Goal: Task Accomplishment & Management: Use online tool/utility

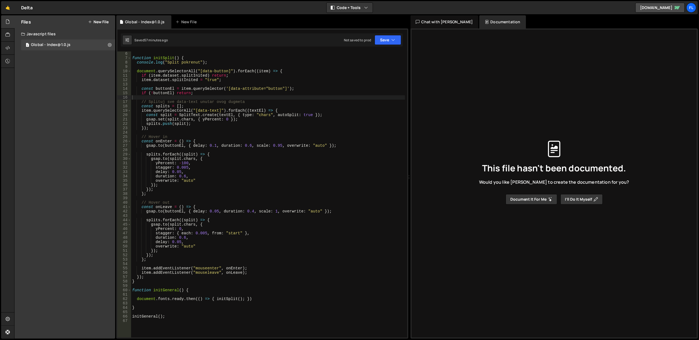
scroll to position [22, 0]
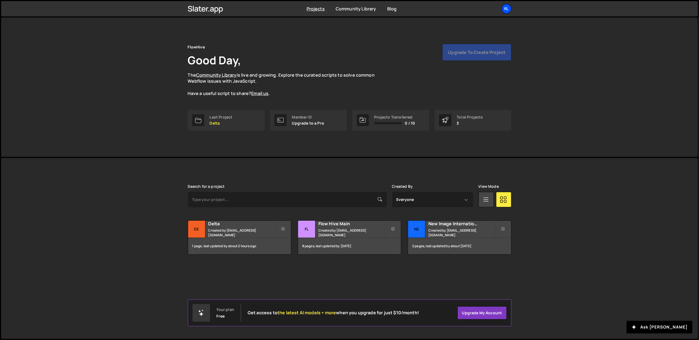
click at [506, 7] on div "Fl" at bounding box center [506, 9] width 10 height 10
click at [473, 57] on button "Logout" at bounding box center [477, 61] width 68 height 10
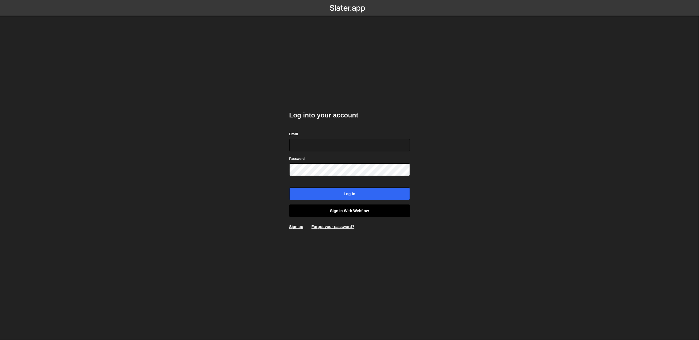
click at [348, 210] on link "Sign in with Webflow" at bounding box center [349, 211] width 121 height 13
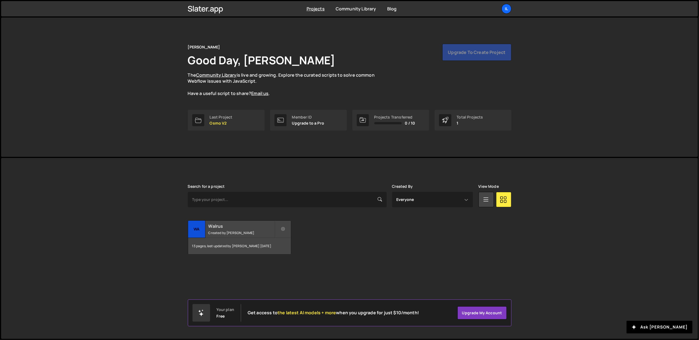
click at [235, 228] on h2 "Walrus" at bounding box center [241, 226] width 66 height 6
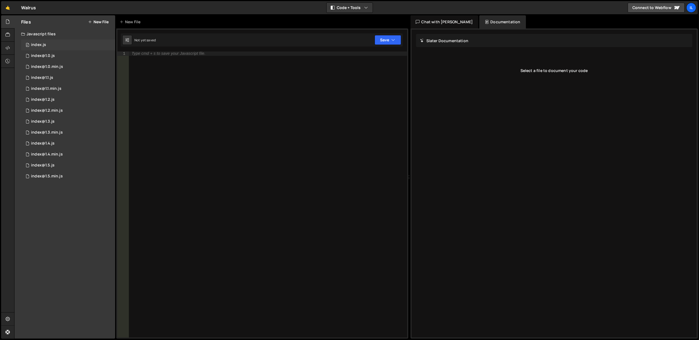
click at [46, 46] on div "0 index.js 0" at bounding box center [68, 44] width 94 height 11
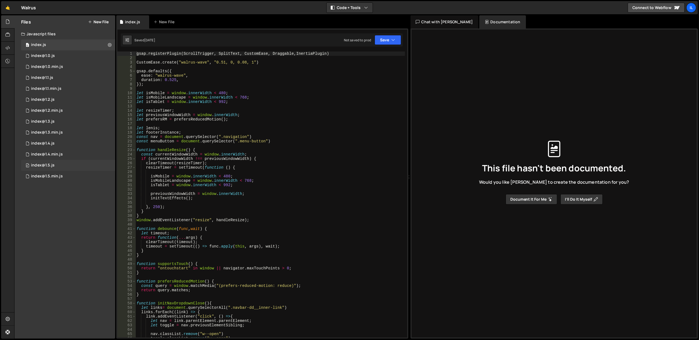
click at [66, 168] on div "0 index@1.5.js 0" at bounding box center [68, 165] width 94 height 11
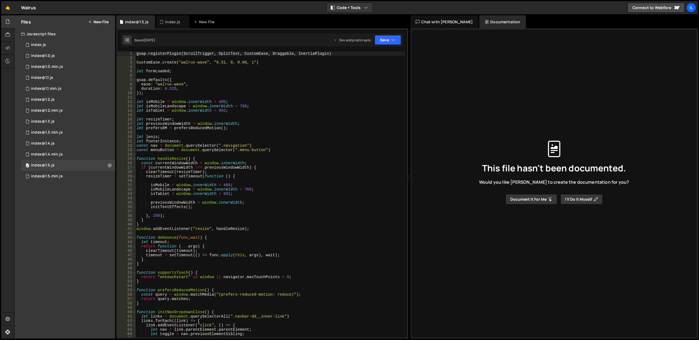
type textarea "let isMobile = window.innerWidth < 480;"
click at [235, 100] on div "gsap . registerPlugin ( ScrollTrigger , SplitText , CustomEase , Draggable , In…" at bounding box center [269, 200] width 269 height 296
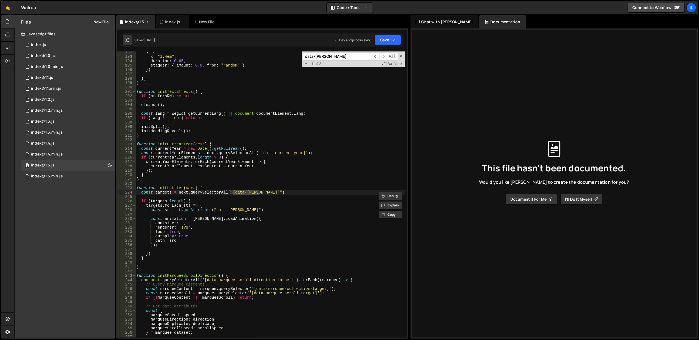
scroll to position [877, 0]
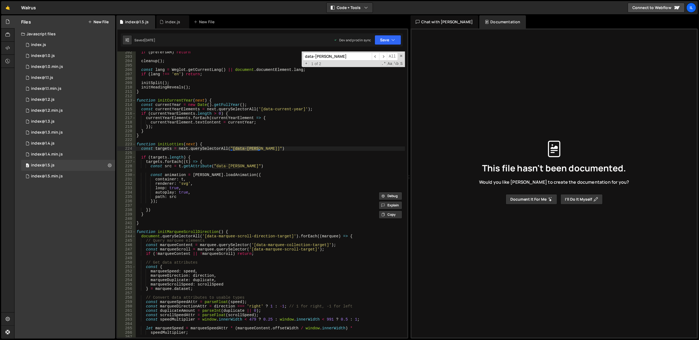
type input "data-lottie"
click at [211, 193] on div "if ( prefersRM ) return cleanup ( ) ; const lang = Weglot . getCurrentLang ( ) …" at bounding box center [269, 198] width 269 height 296
type textarea "autoplay: true, path: src"
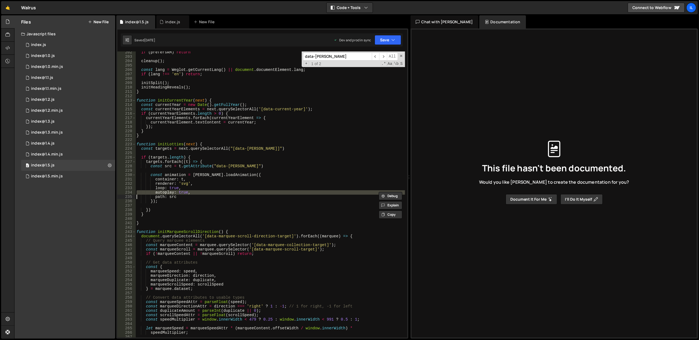
click at [212, 208] on div "if ( prefersRM ) return cleanup ( ) ; const lang = Weglot . getCurrentLang ( ) …" at bounding box center [269, 198] width 269 height 296
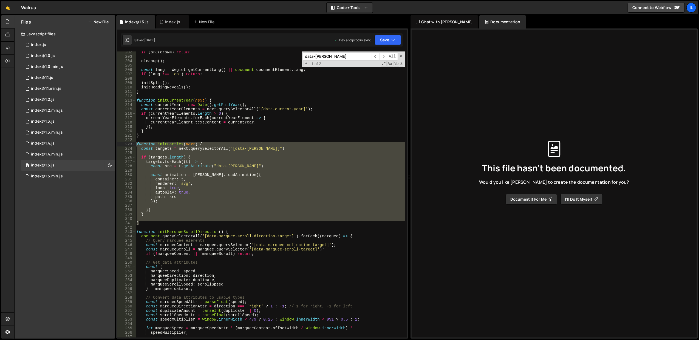
drag, startPoint x: 158, startPoint y: 223, endPoint x: 136, endPoint y: 145, distance: 80.4
click at [136, 145] on div "if ( prefersRM ) return cleanup ( ) ; const lang = Weglot . getCurrentLang ( ) …" at bounding box center [269, 198] width 269 height 296
click at [72, 289] on div "Files New File Javascript files 0 index.js 0 0 index@1.0.js 0 0 index@1.0.min.j…" at bounding box center [65, 177] width 101 height 324
click at [192, 175] on div "if ( prefersRM ) return cleanup ( ) ; const lang = Weglot . getCurrentLang ( ) …" at bounding box center [269, 195] width 269 height 286
drag, startPoint x: 152, startPoint y: 224, endPoint x: 135, endPoint y: 143, distance: 82.2
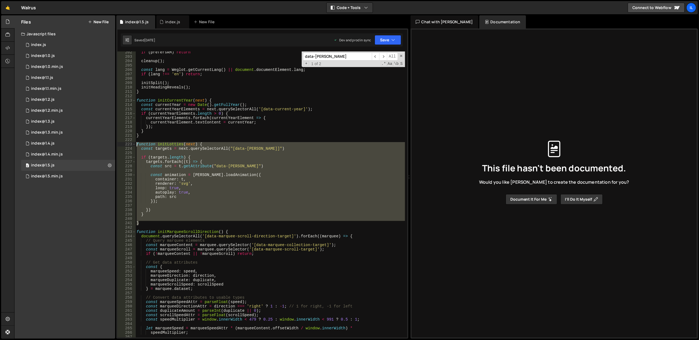
click at [135, 143] on div "const animation = lottie.loadAnimation({ 202 203 204 205 206 207 208 209 210 21…" at bounding box center [262, 195] width 290 height 286
click at [167, 146] on div "if ( prefersRM ) return cleanup ( ) ; const lang = Weglot . getCurrentLang ( ) …" at bounding box center [269, 195] width 269 height 286
type textarea "function initLotties(next) {"
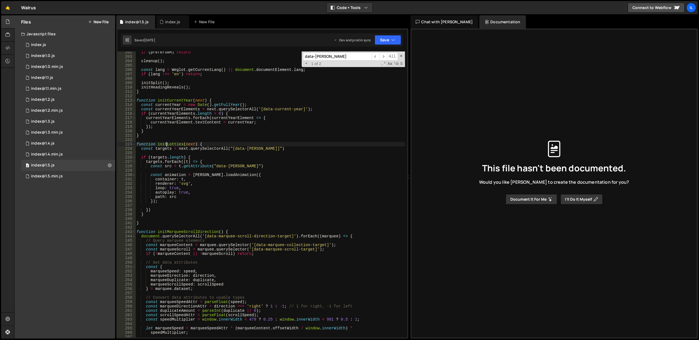
click at [167, 146] on div "if ( prefersRM ) return cleanup ( ) ; const lang = Weglot . getCurrentLang ( ) …" at bounding box center [269, 198] width 269 height 296
type input "initLotties"
click at [383, 56] on span "​" at bounding box center [383, 57] width 8 height 8
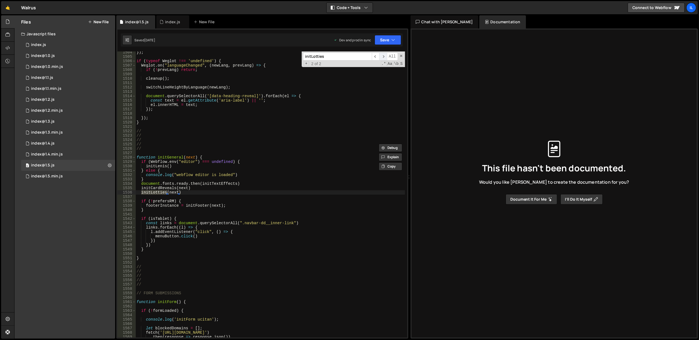
click at [383, 56] on span "​" at bounding box center [383, 57] width 8 height 8
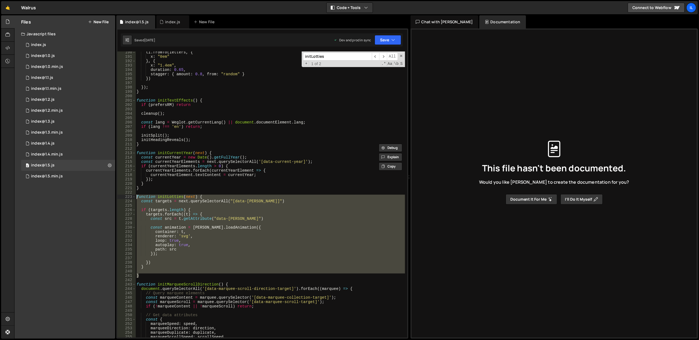
drag, startPoint x: 150, startPoint y: 276, endPoint x: 137, endPoint y: 198, distance: 79.0
click at [137, 198] on div "tl . fromTo ( letters , { x : "0em" } , { x : "1.4em" , duration : 0.65 , stagg…" at bounding box center [269, 198] width 269 height 296
type textarea "function initLotties(next) { const targets = next.querySelectorAll("[data-lotti…"
click at [10, 8] on link "🤙" at bounding box center [7, 7] width 13 height 13
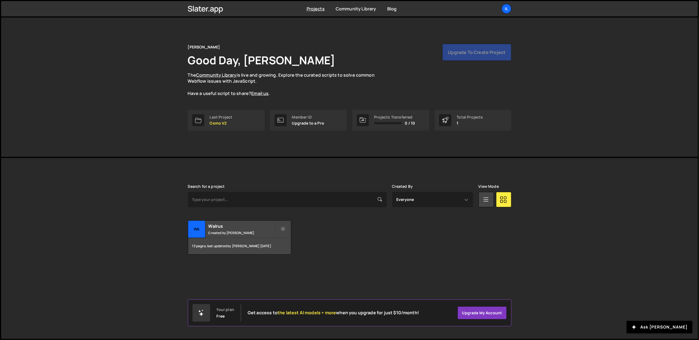
click at [511, 10] on div "Projects Community Library Blog Il Projects Your Teams Account Upgrade Logout" at bounding box center [350, 8] width 340 height 15
click at [506, 10] on div "Il" at bounding box center [506, 9] width 10 height 10
click at [476, 61] on button "Logout" at bounding box center [477, 61] width 68 height 10
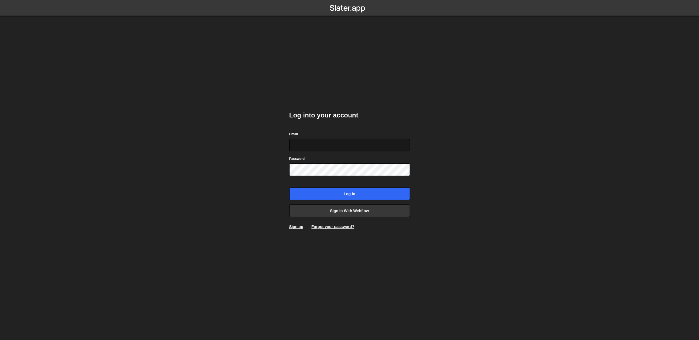
click at [329, 147] on input "Email" at bounding box center [349, 145] width 121 height 13
click at [295, 212] on link "Sign in with Webflow" at bounding box center [349, 211] width 121 height 13
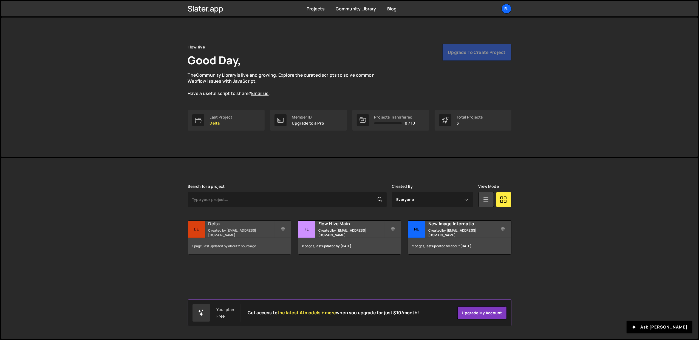
click at [237, 234] on small "Created by office@ognjenm.me" at bounding box center [241, 232] width 66 height 9
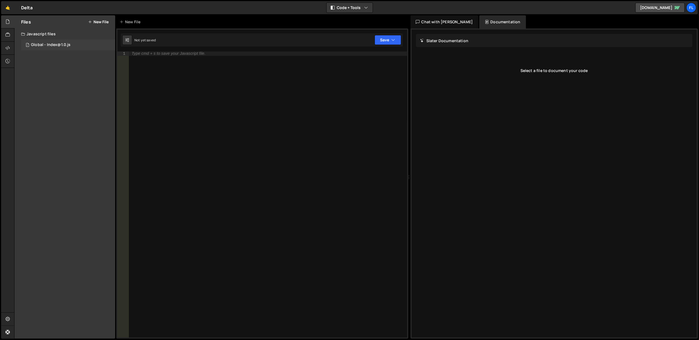
click at [72, 44] on div "1 Global - Index@1.0.js 0" at bounding box center [68, 44] width 94 height 11
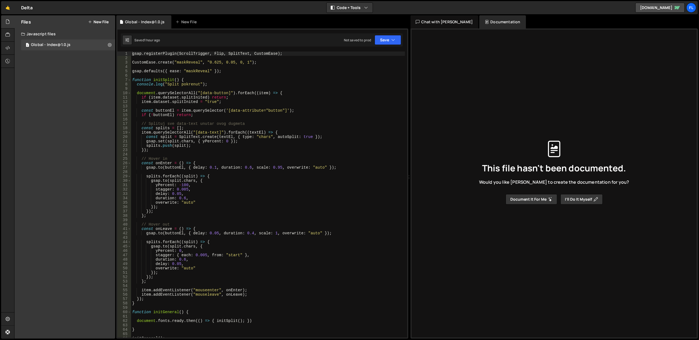
scroll to position [88, 0]
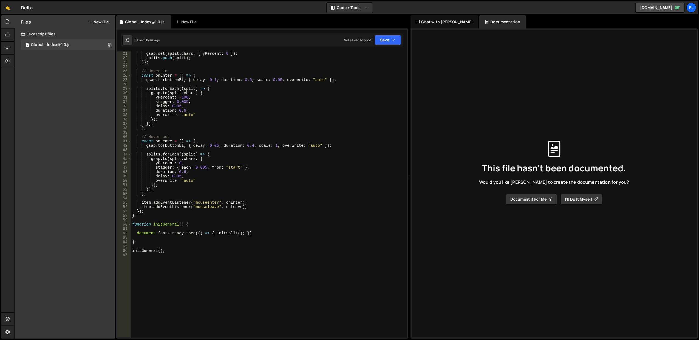
type textarea "}"
click at [154, 241] on div "gsap . set ( split . chars , { yPercent : 0 }) ; splits . push ( split ) ; }) ;…" at bounding box center [268, 200] width 274 height 296
paste textarea "}"
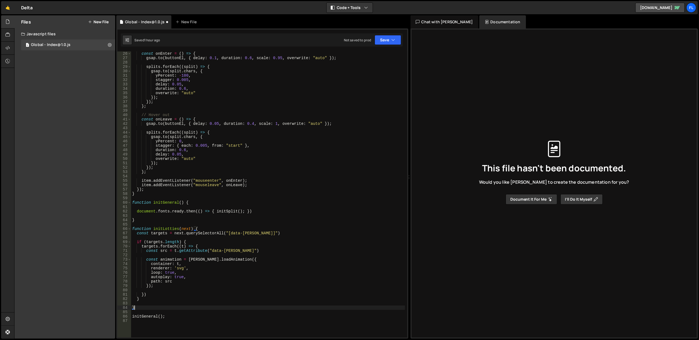
scroll to position [110, 0]
click at [163, 229] on div "const onEnter = ( ) => { gsap . to ( buttonEl , { delay : 0.1 , duration : 0.6 …" at bounding box center [268, 200] width 274 height 296
click at [187, 229] on div "const onEnter = ( ) => { gsap . to ( buttonEl , { delay : 0.1 , duration : 0.6 …" at bounding box center [268, 200] width 274 height 296
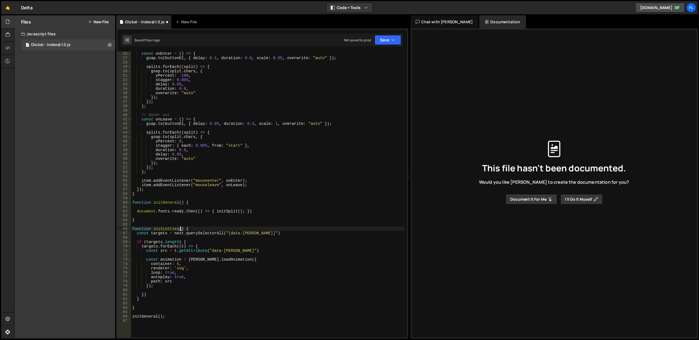
click at [180, 319] on div "const onEnter = ( ) => { gsap . to ( buttonEl , { delay : 0.1 , duration : 0.6 …" at bounding box center [268, 200] width 274 height 296
type textarea "initGeneral();"
click at [191, 205] on div "const onEnter = ( ) => { gsap . to ( buttonEl , { delay : 0.1 , duration : 0.6 …" at bounding box center [268, 200] width 274 height 296
click at [259, 209] on div "const onEnter = ( ) => { gsap . to ( buttonEl , { delay : 0.1 , duration : 0.6 …" at bounding box center [268, 200] width 274 height 296
type textarea "document.fonts.ready.then(() => { initSplit(); })"
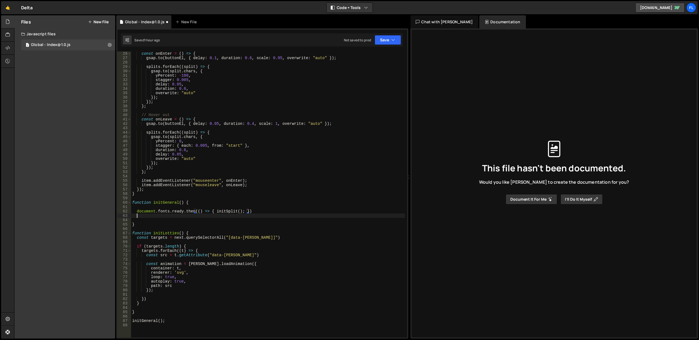
paste textarea "initLotties"
drag, startPoint x: 182, startPoint y: 238, endPoint x: 173, endPoint y: 238, distance: 9.3
click at [173, 238] on div "const onEnter = ( ) => { gsap . to ( buttonEl , { delay : 0.1 , duration : 0.6 …" at bounding box center [268, 200] width 274 height 296
click at [193, 231] on div "const onEnter = ( ) => { gsap . to ( buttonEl , { delay : 0.1 , duration : 0.6 …" at bounding box center [268, 200] width 274 height 296
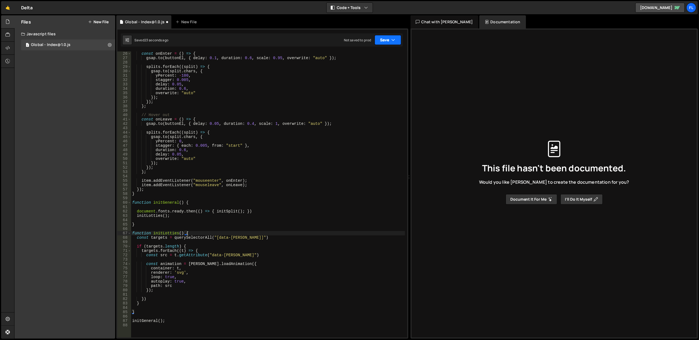
click at [390, 42] on button "Save" at bounding box center [387, 40] width 27 height 10
click at [383, 52] on div "Save to Staging S" at bounding box center [369, 53] width 57 height 5
click at [173, 239] on div "const onEnter = ( ) => { gsap . to ( buttonEl , { delay : 0.1 , duration : 0.6 …" at bounding box center [268, 200] width 274 height 296
type textarea "const targets = document.querySelectorAll("[data-lottie]")"
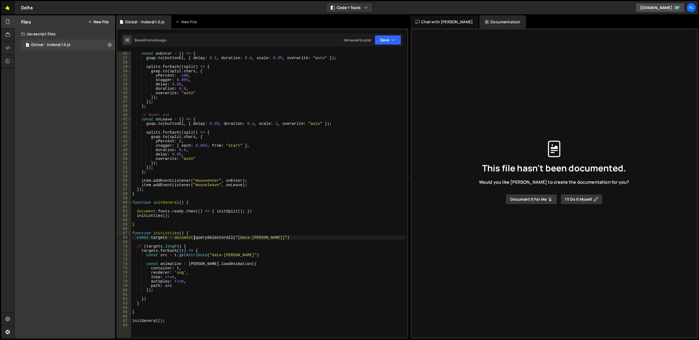
click at [8, 8] on link "🤙" at bounding box center [7, 7] width 13 height 13
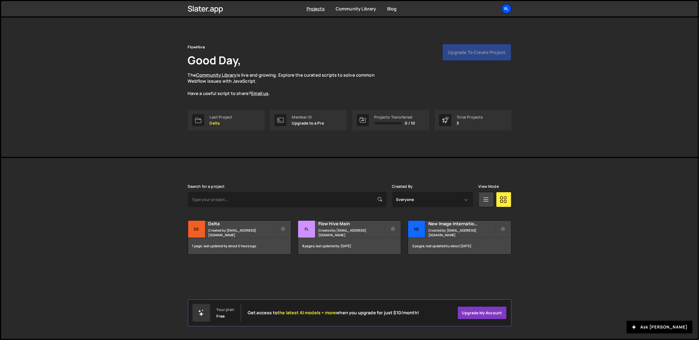
click at [506, 12] on div "Fl" at bounding box center [506, 9] width 10 height 10
click at [471, 62] on button "Logout" at bounding box center [477, 61] width 68 height 10
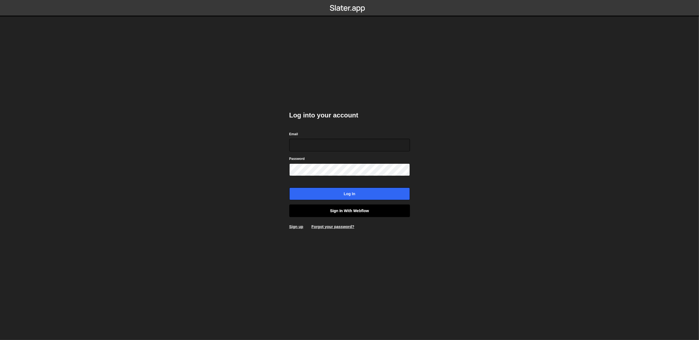
click at [336, 211] on link "Sign in with Webflow" at bounding box center [349, 211] width 121 height 13
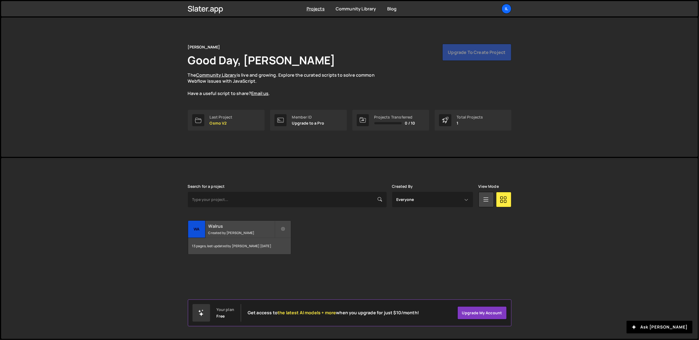
click at [245, 232] on small "Created by [PERSON_NAME]" at bounding box center [241, 233] width 66 height 5
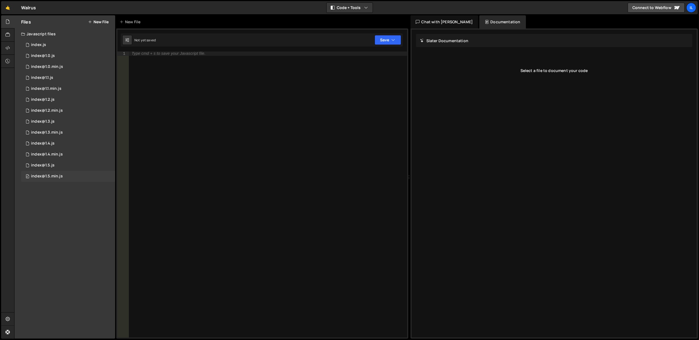
click at [56, 175] on div "index@1.5.min.js" at bounding box center [47, 176] width 32 height 5
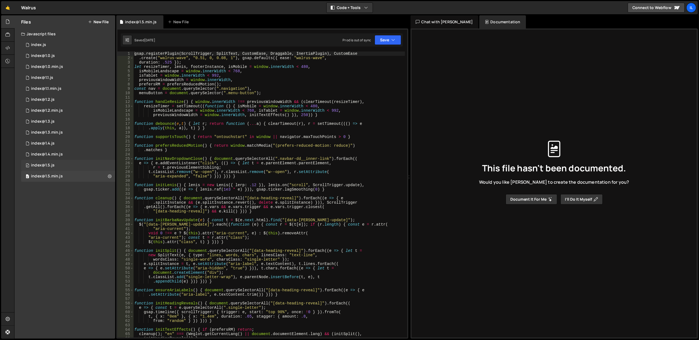
click at [56, 164] on div "0 index@1.5.js 0" at bounding box center [68, 165] width 94 height 11
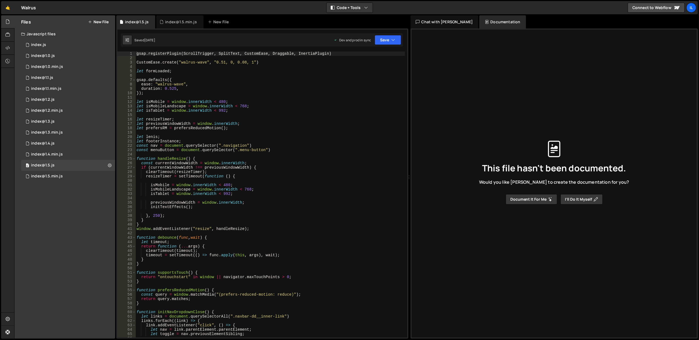
click at [201, 150] on div "gsap . registerPlugin ( ScrollTrigger , SplitText , CustomEase , Draggable , In…" at bounding box center [269, 200] width 269 height 296
type textarea "});"
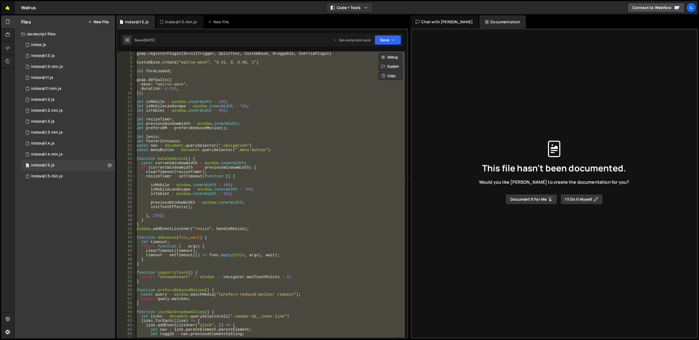
click at [4, 5] on link "🤙" at bounding box center [7, 7] width 13 height 13
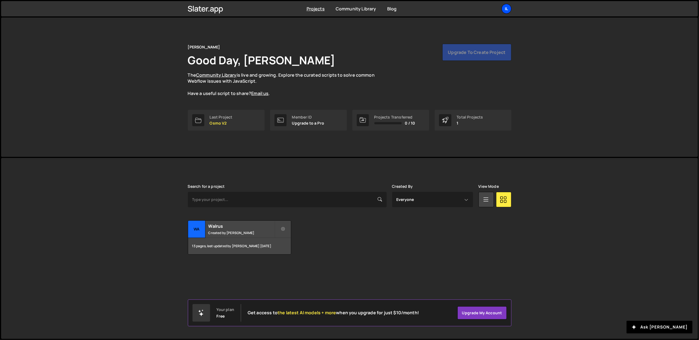
click at [503, 10] on div "Il" at bounding box center [506, 9] width 10 height 10
click at [460, 63] on button "Logout" at bounding box center [477, 61] width 68 height 10
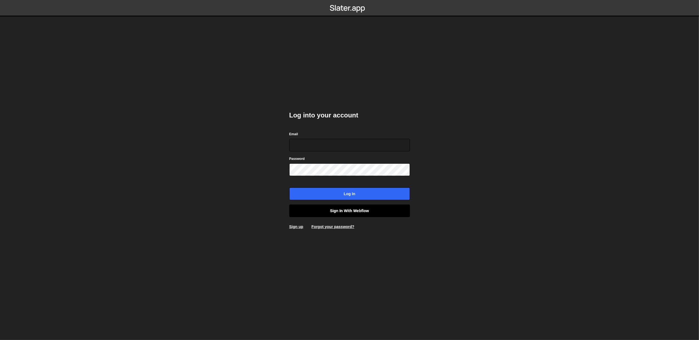
click at [331, 211] on link "Sign in with Webflow" at bounding box center [349, 211] width 121 height 13
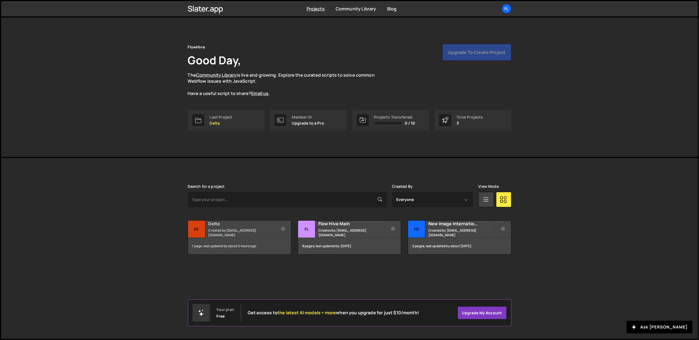
click at [229, 234] on small "Created by [EMAIL_ADDRESS][DOMAIN_NAME]" at bounding box center [241, 232] width 66 height 9
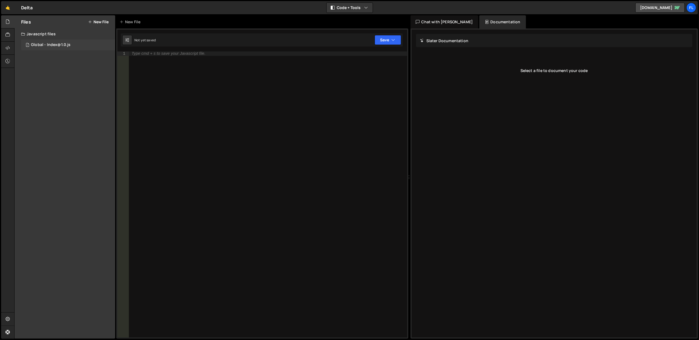
click at [54, 44] on div "Global - Index@1.0.js" at bounding box center [50, 44] width 39 height 5
